Goal: Information Seeking & Learning: Learn about a topic

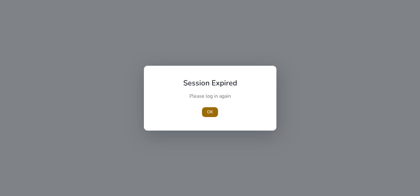
click at [209, 111] on span "OK" at bounding box center [210, 112] width 6 height 6
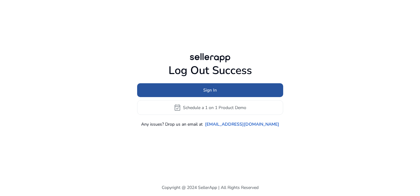
click at [227, 90] on span at bounding box center [210, 90] width 146 height 15
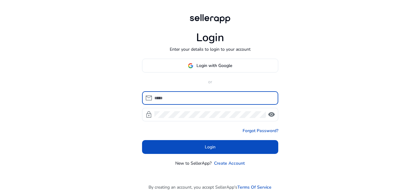
type input "**********"
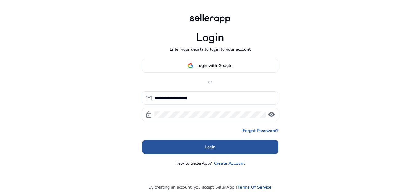
click at [218, 148] on span at bounding box center [210, 147] width 136 height 15
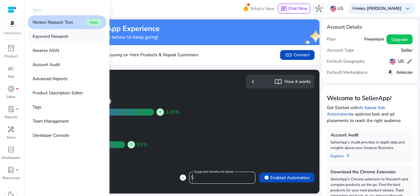
click at [69, 38] on link "Keyword Research" at bounding box center [67, 36] width 79 height 14
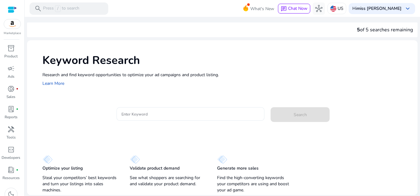
click at [134, 114] on input "Enter Keyword" at bounding box center [190, 114] width 138 height 7
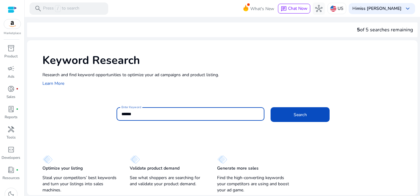
type input "******"
click at [270, 107] on button "Search" at bounding box center [299, 114] width 59 height 15
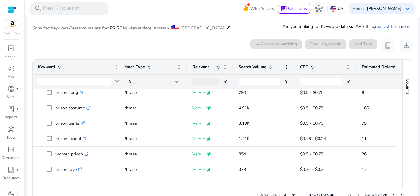
scroll to position [119, 0]
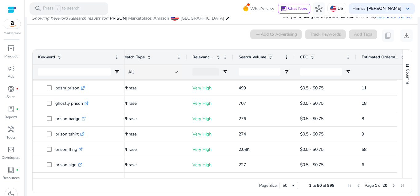
click at [391, 186] on span "Next Page" at bounding box center [393, 185] width 5 height 5
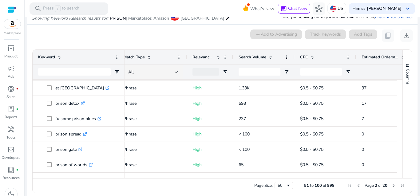
click at [391, 187] on span "Next Page" at bounding box center [393, 185] width 5 height 5
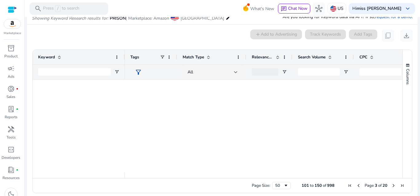
scroll to position [0, 59]
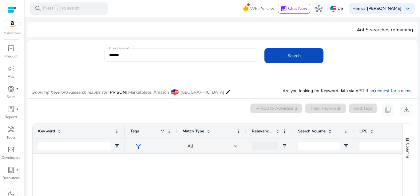
scroll to position [0, 59]
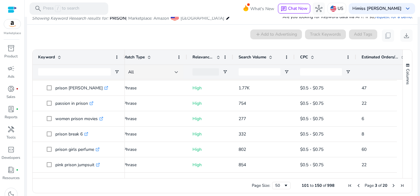
scroll to position [0, 59]
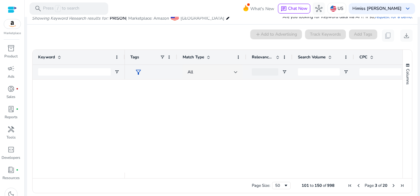
scroll to position [0, 59]
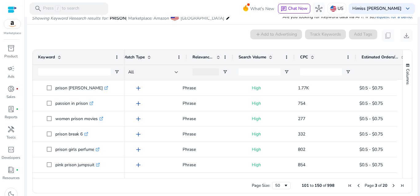
scroll to position [0, 59]
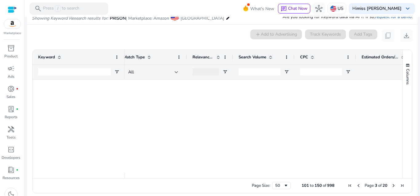
scroll to position [0, 59]
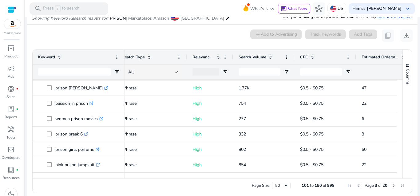
scroll to position [0, 59]
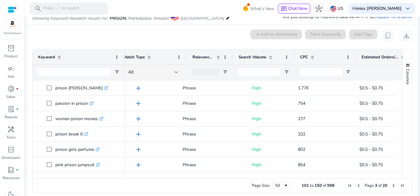
scroll to position [0, 59]
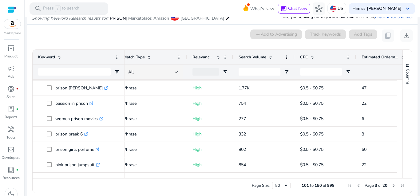
scroll to position [0, 59]
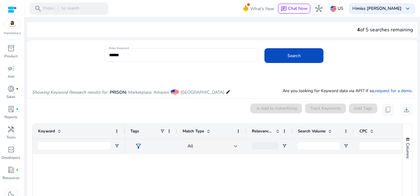
scroll to position [0, 59]
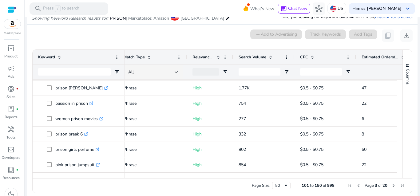
scroll to position [0, 59]
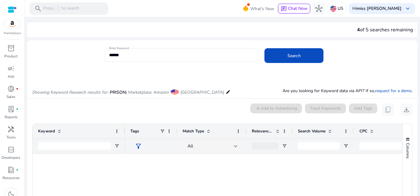
scroll to position [0, 59]
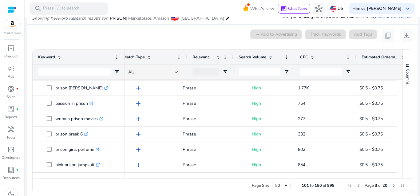
scroll to position [0, 59]
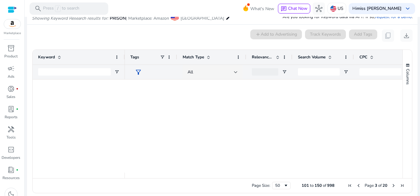
scroll to position [0, 59]
